Goal: Find specific page/section: Find specific page/section

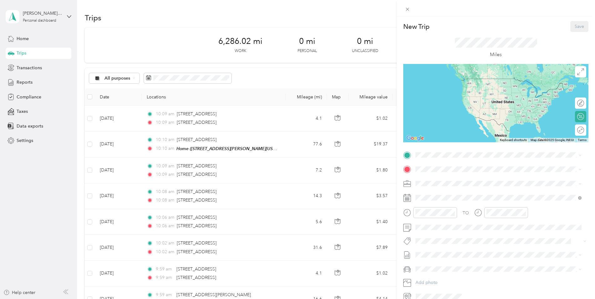
click at [22, 38] on div "New Trip Save This trip cannot be edited because it is either under review, app…" at bounding box center [297, 149] width 595 height 299
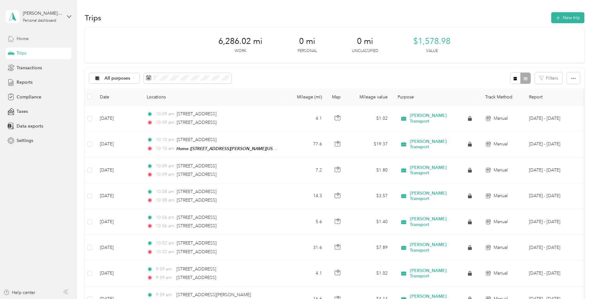
click at [22, 39] on span "Home" at bounding box center [23, 38] width 12 height 7
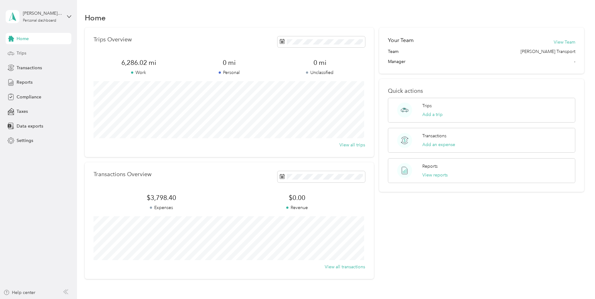
click at [24, 52] on span "Trips" at bounding box center [22, 53] width 10 height 7
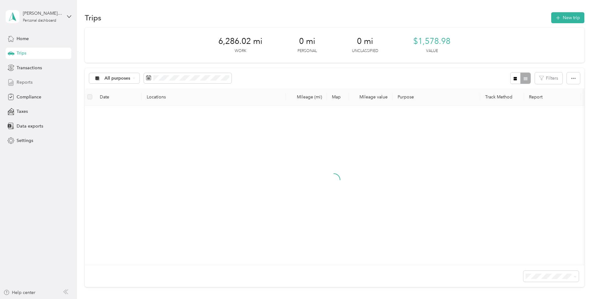
click at [30, 85] on div "Reports" at bounding box center [39, 82] width 66 height 11
